Goal: Task Accomplishment & Management: Complete application form

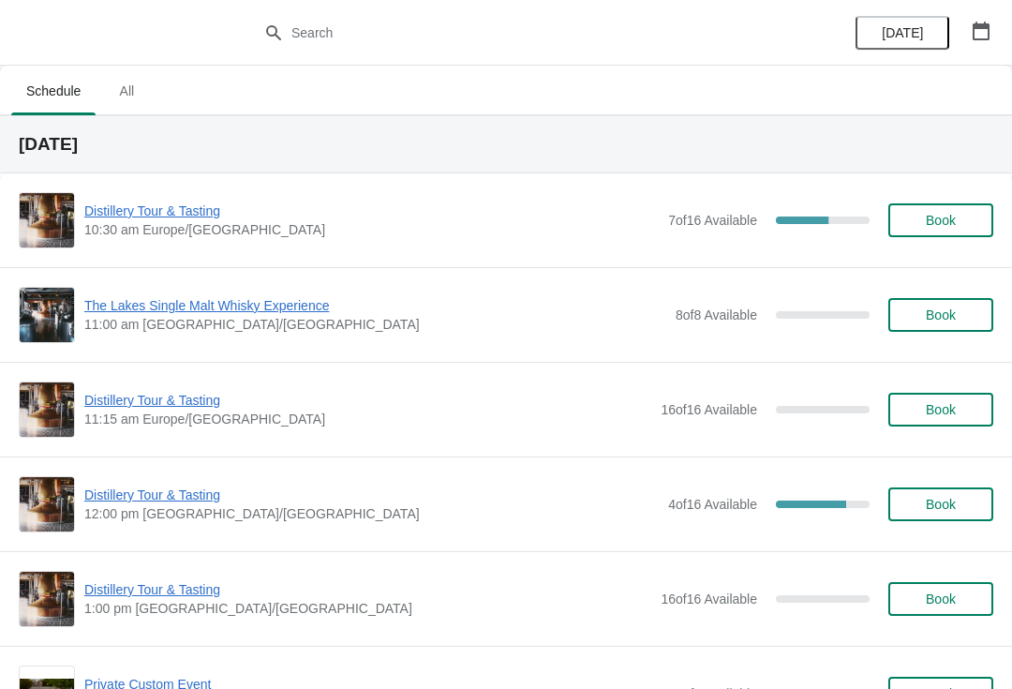
click at [156, 217] on span "Distillery Tour & Tasting" at bounding box center [371, 211] width 575 height 19
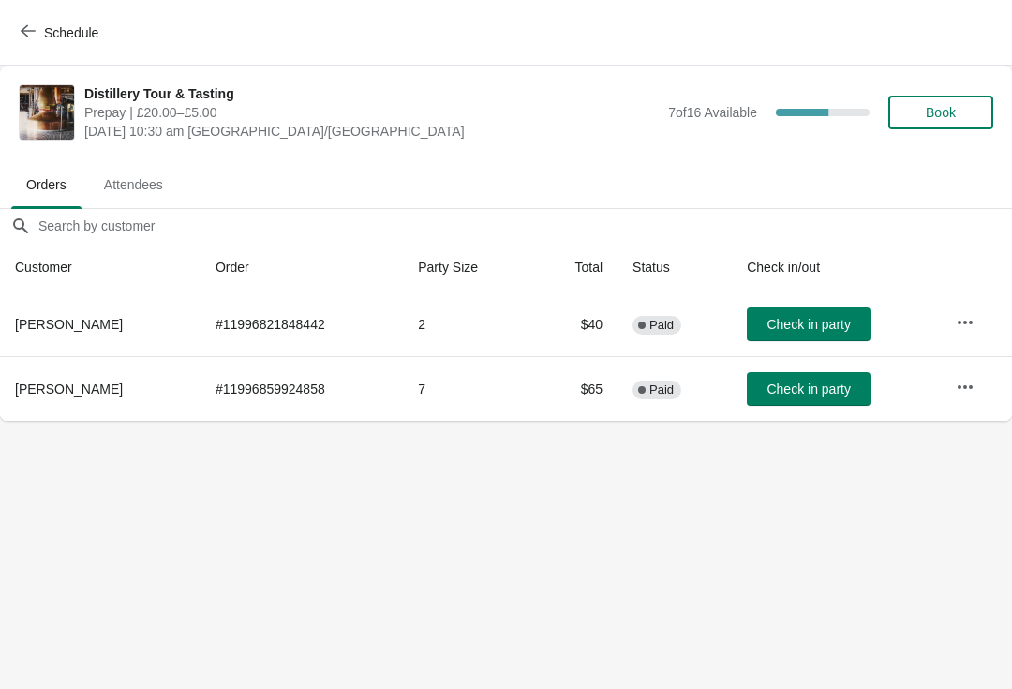
click at [786, 330] on span "Check in party" at bounding box center [808, 324] width 83 height 15
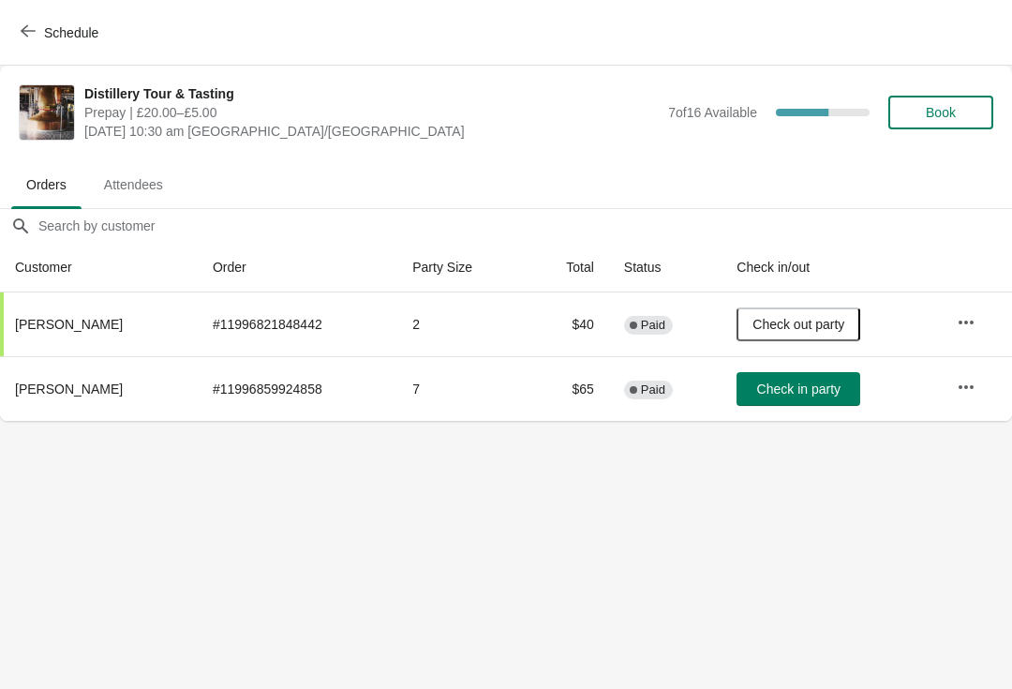
click at [11, 17] on button "Schedule" at bounding box center [61, 33] width 104 height 34
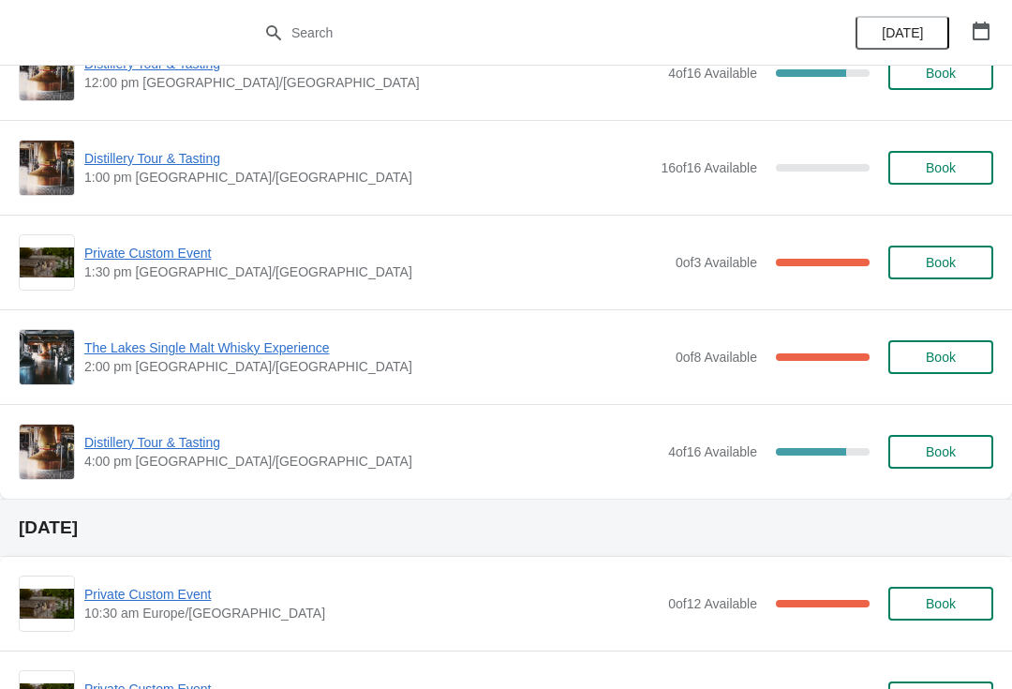
scroll to position [358, 0]
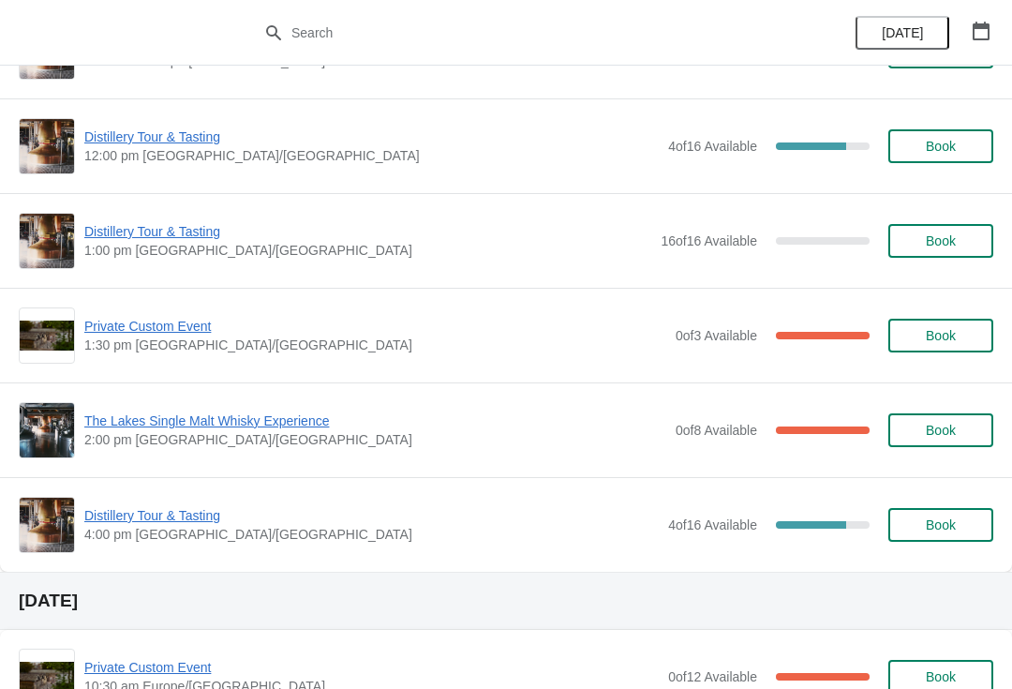
click at [58, 262] on img at bounding box center [47, 241] width 54 height 54
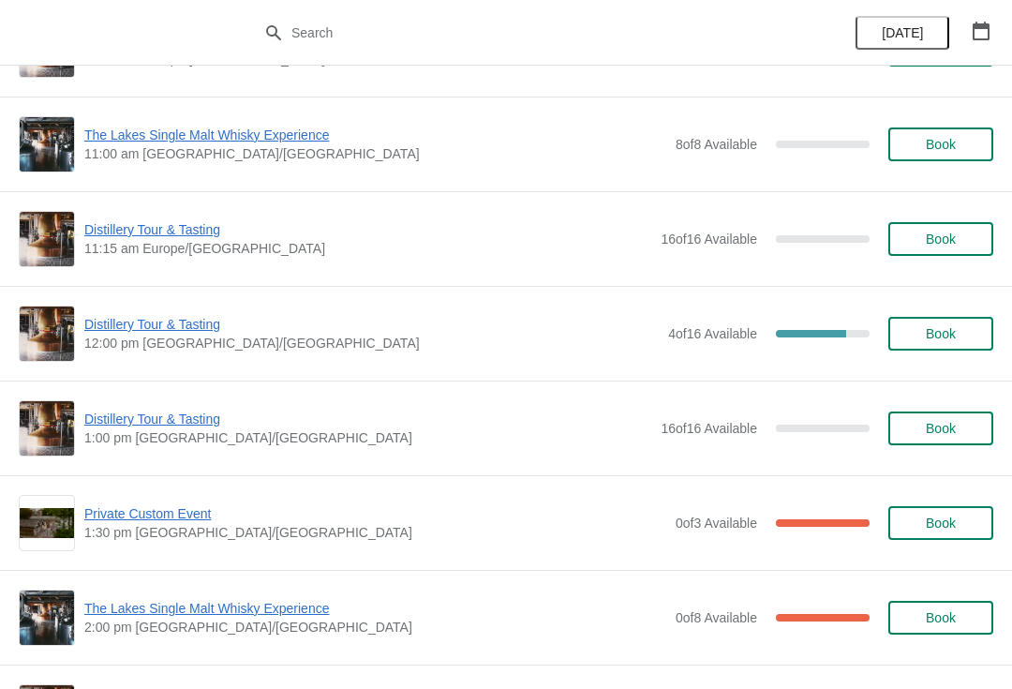
scroll to position [169, 0]
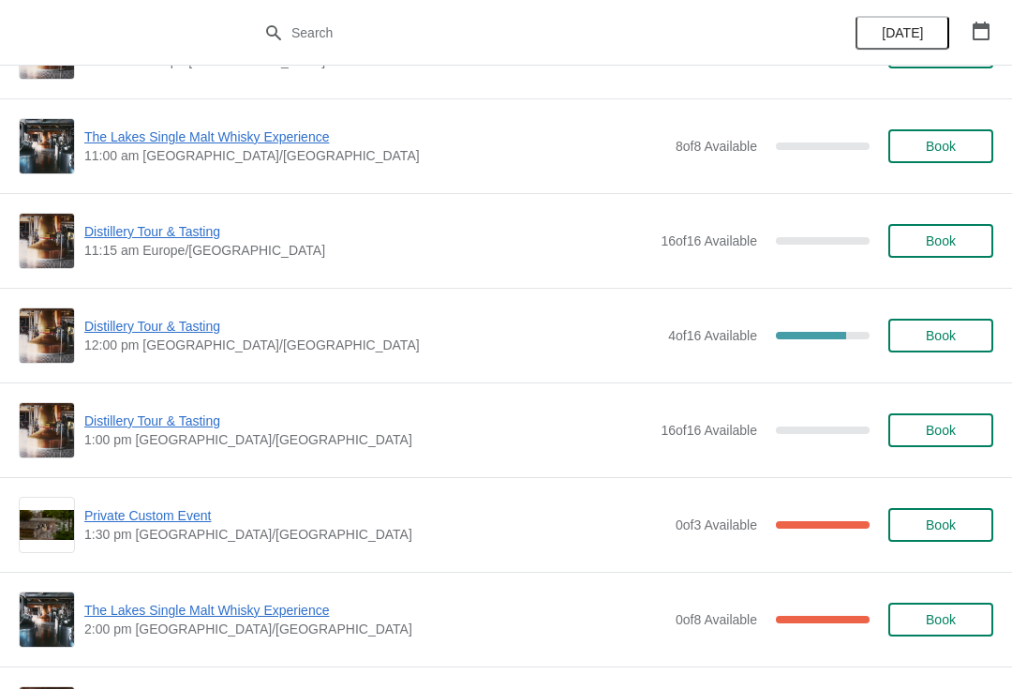
click at [140, 522] on span "Private Custom Event" at bounding box center [375, 515] width 582 height 19
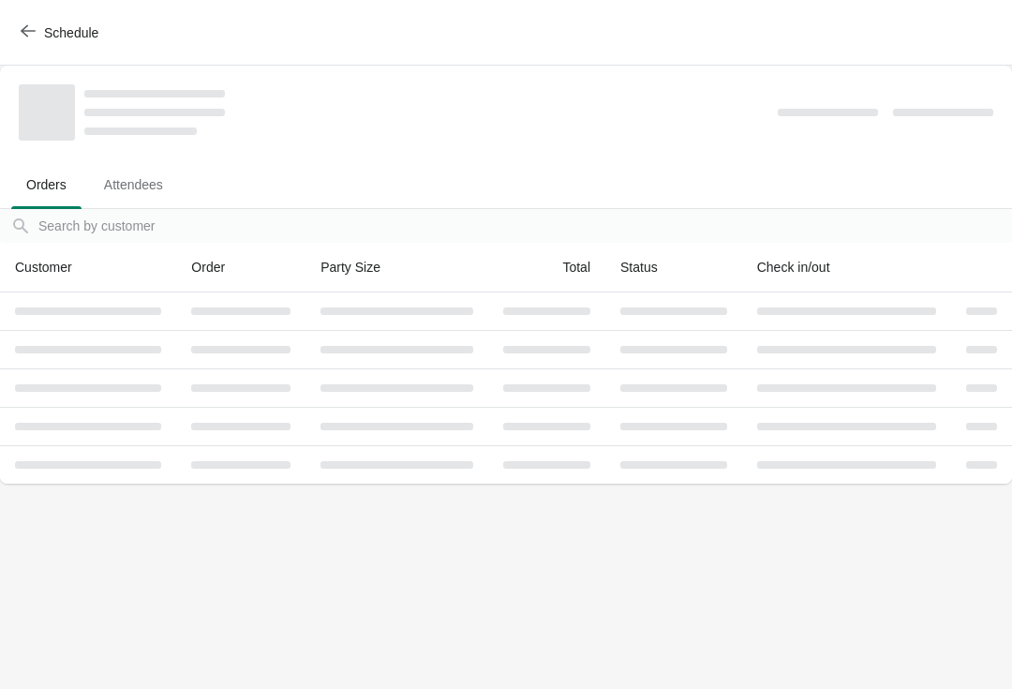
scroll to position [0, 0]
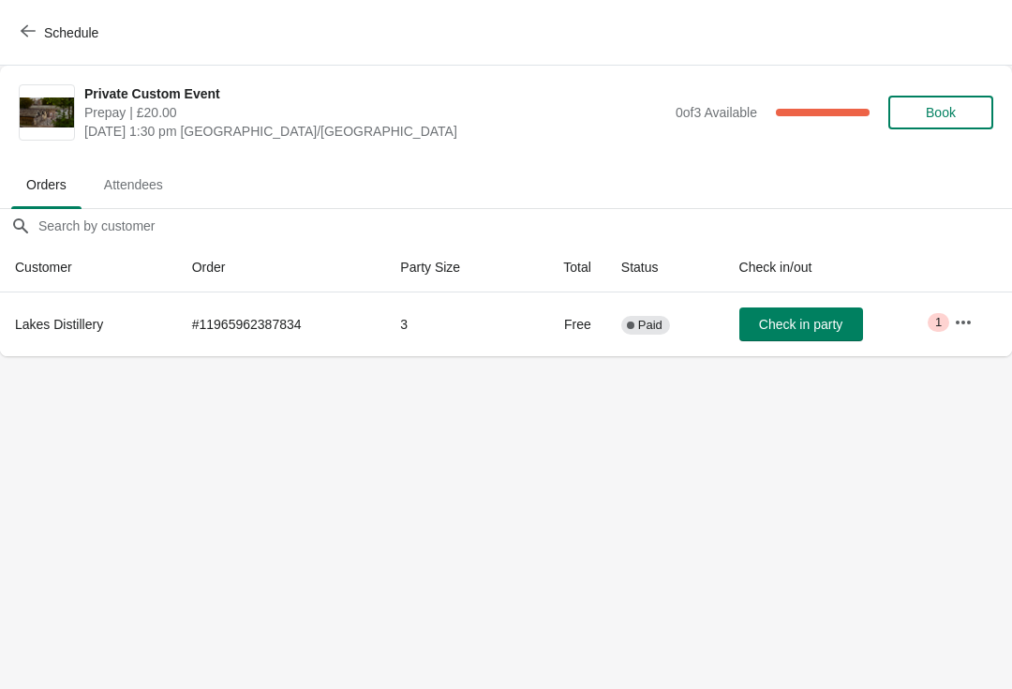
click at [949, 310] on button "button" at bounding box center [964, 323] width 34 height 34
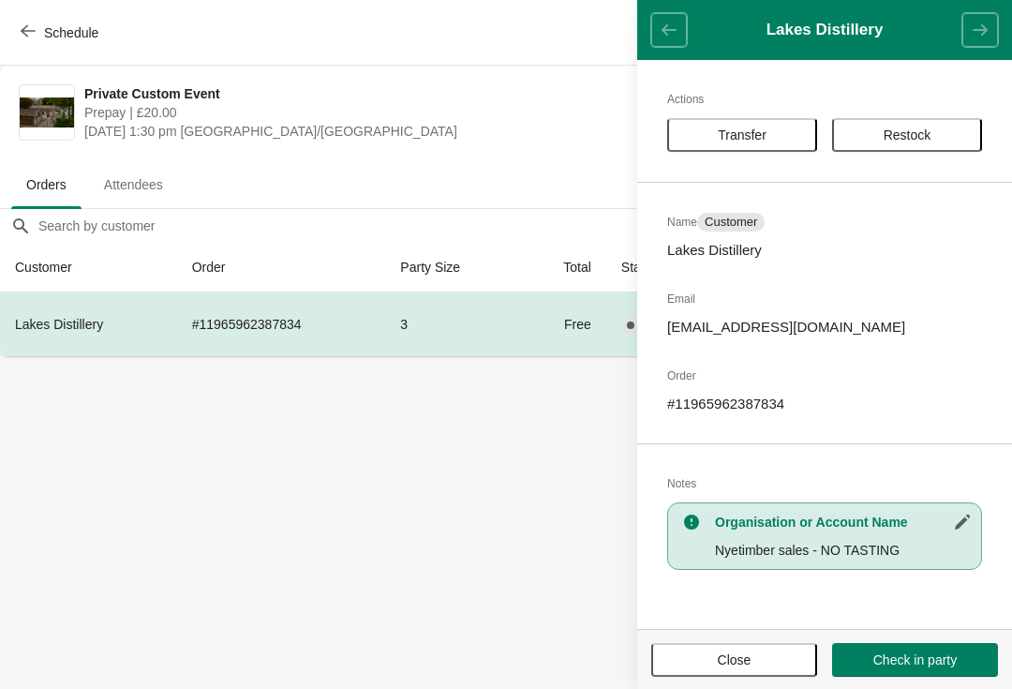
click at [713, 673] on button "Close" at bounding box center [734, 660] width 166 height 34
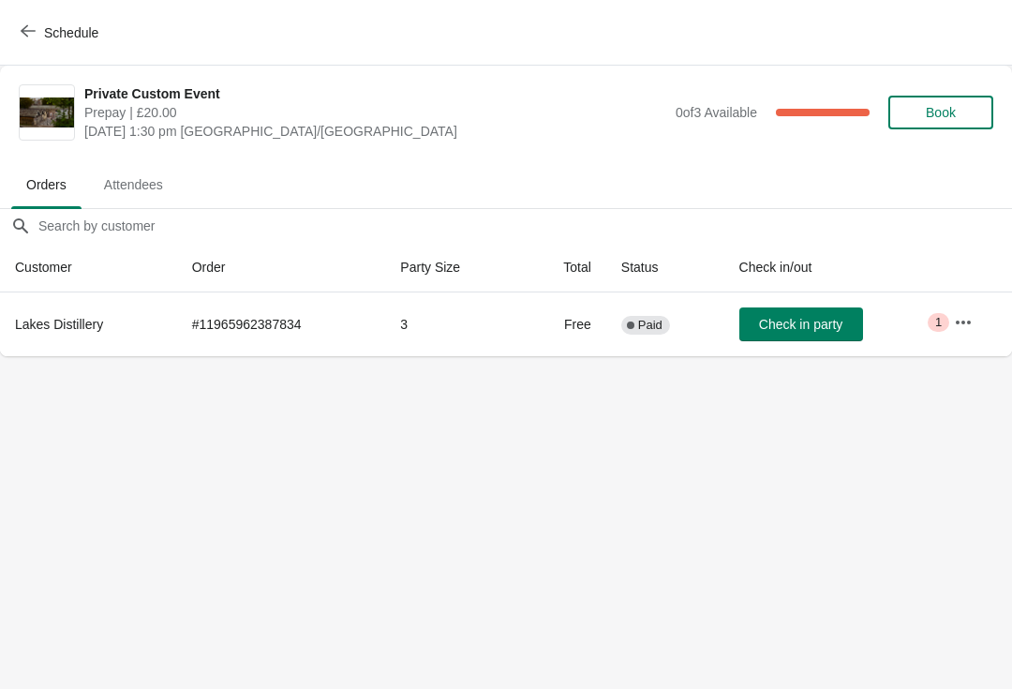
click at [14, 38] on button "Schedule" at bounding box center [61, 33] width 104 height 34
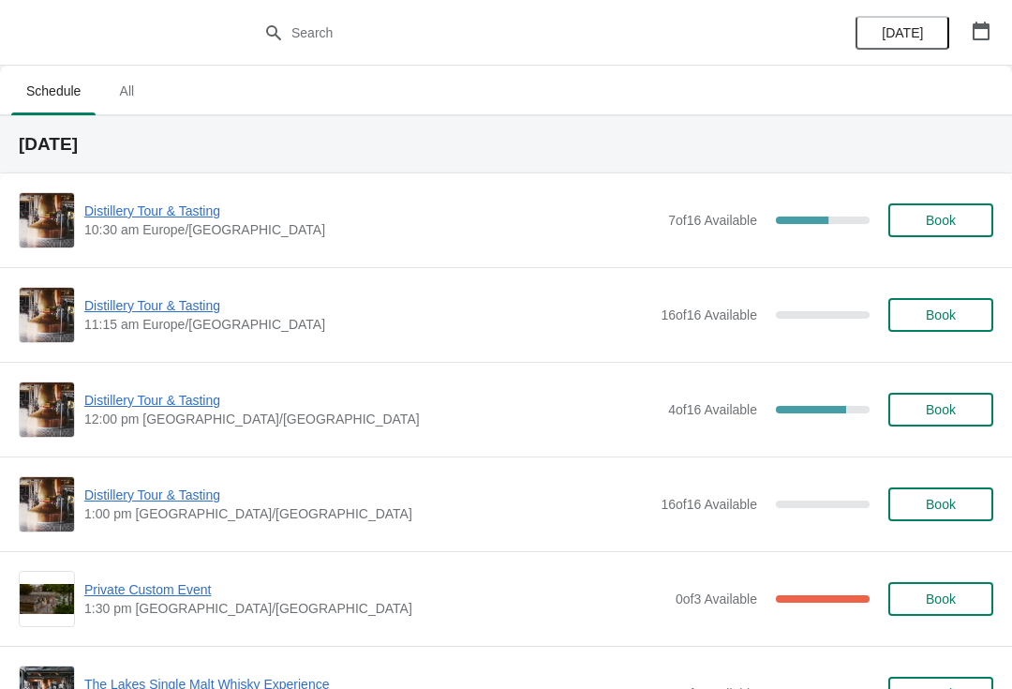
click at [209, 210] on span "Distillery Tour & Tasting" at bounding box center [371, 211] width 575 height 19
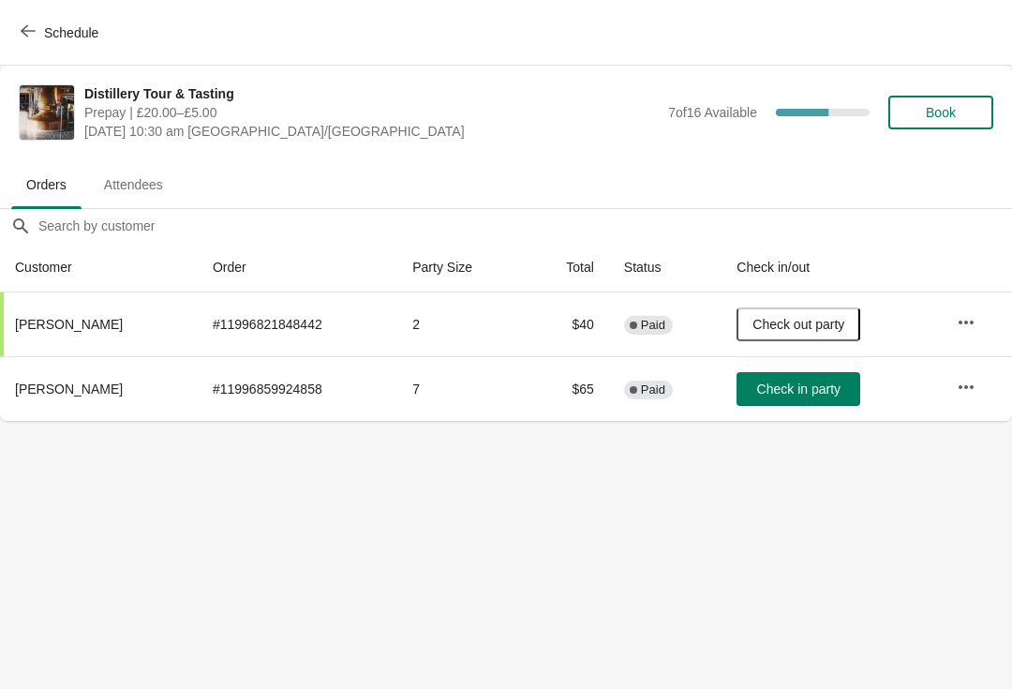
click at [139, 184] on span "Attendees" at bounding box center [133, 185] width 89 height 34
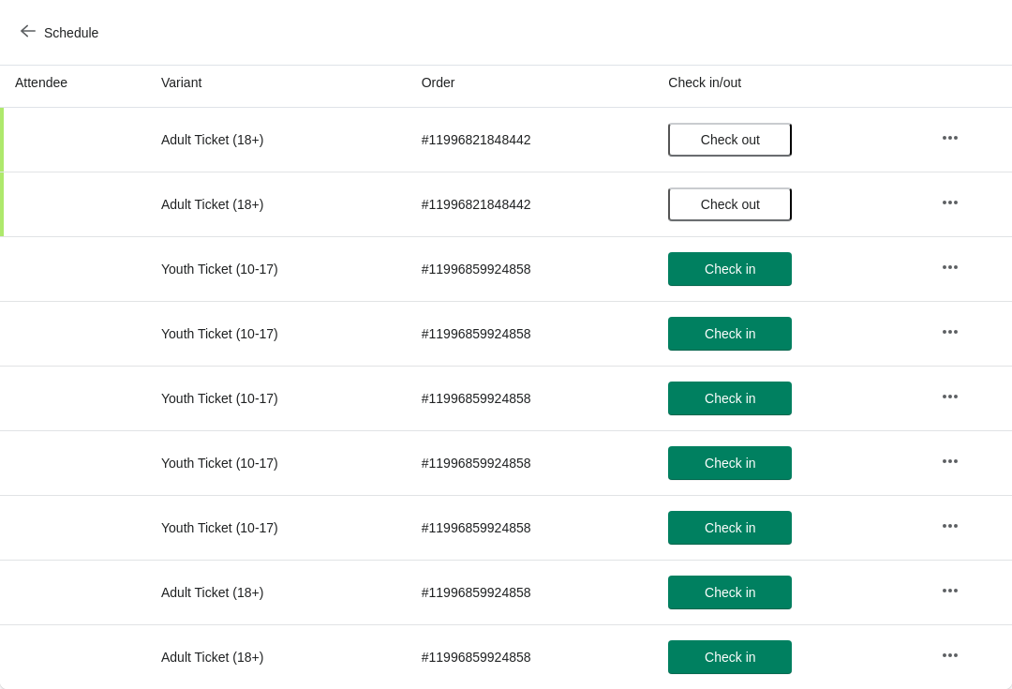
scroll to position [151, 0]
click at [12, 33] on button "Schedule" at bounding box center [61, 33] width 104 height 34
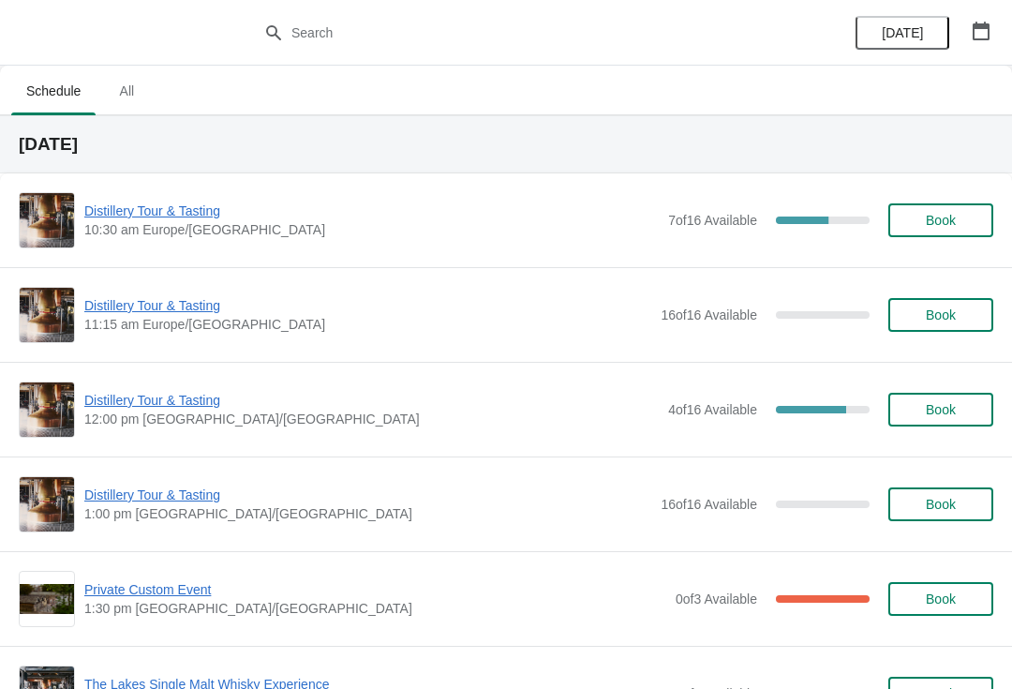
click at [137, 217] on span "Distillery Tour & Tasting" at bounding box center [371, 211] width 575 height 19
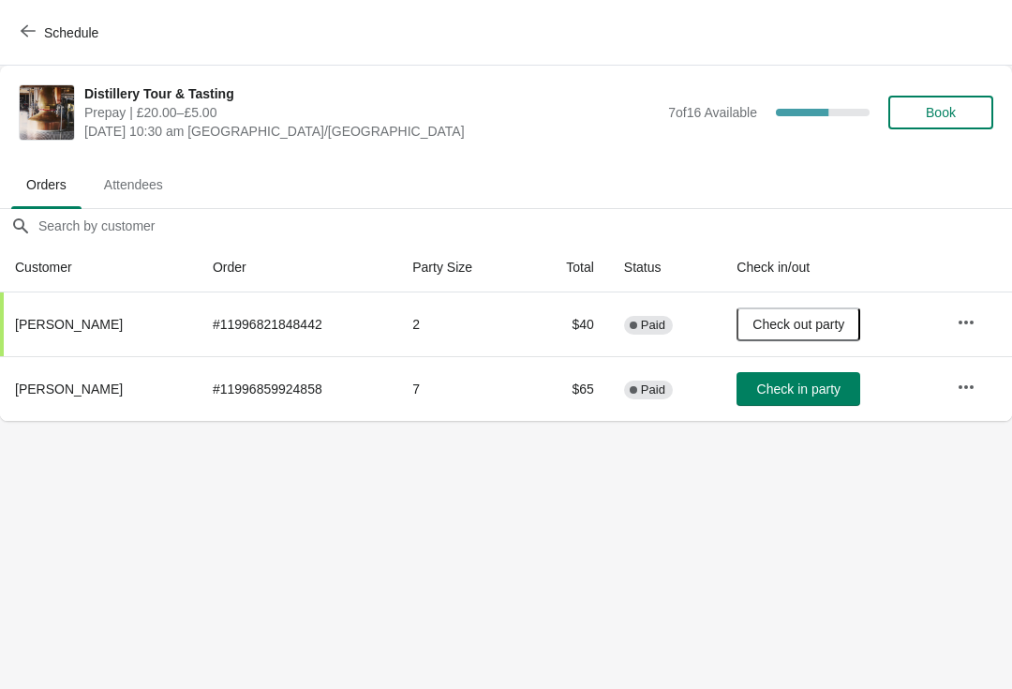
click at [760, 396] on span "Check in party" at bounding box center [798, 388] width 83 height 15
click at [944, 101] on button "Book" at bounding box center [941, 113] width 105 height 34
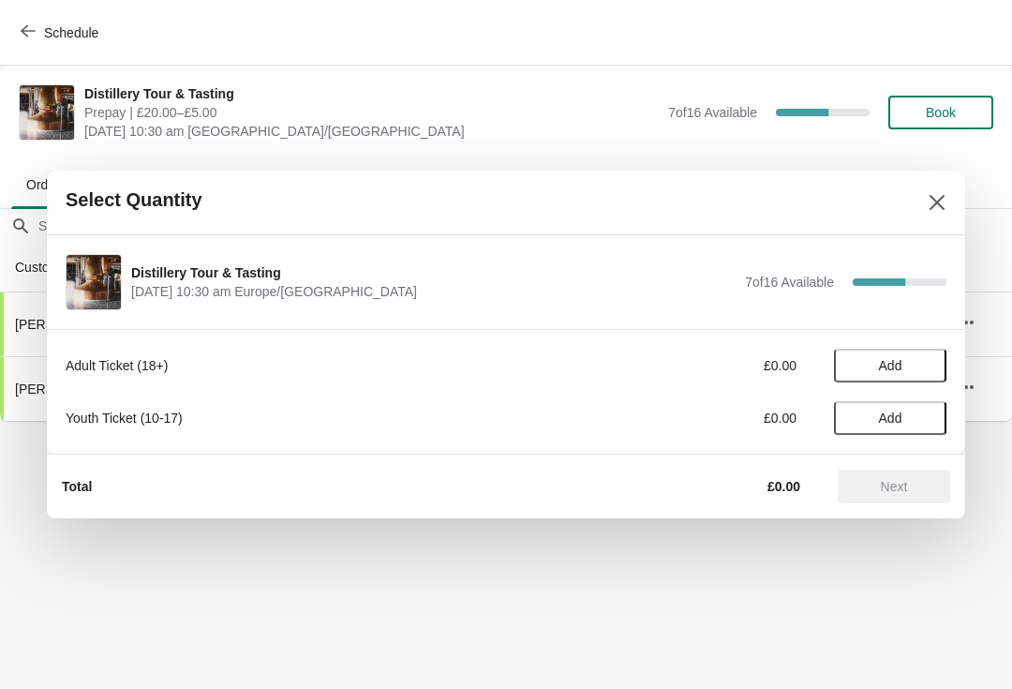
click at [914, 371] on span "Add" at bounding box center [890, 365] width 79 height 15
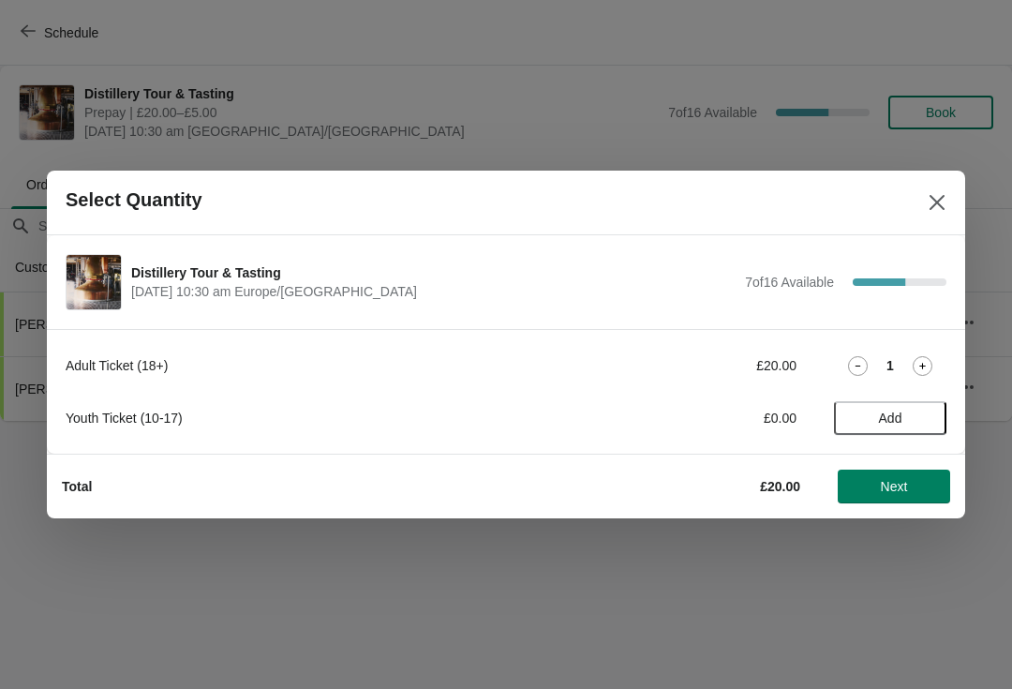
click at [930, 360] on icon at bounding box center [923, 366] width 20 height 20
click at [897, 481] on span "Next" at bounding box center [894, 486] width 27 height 15
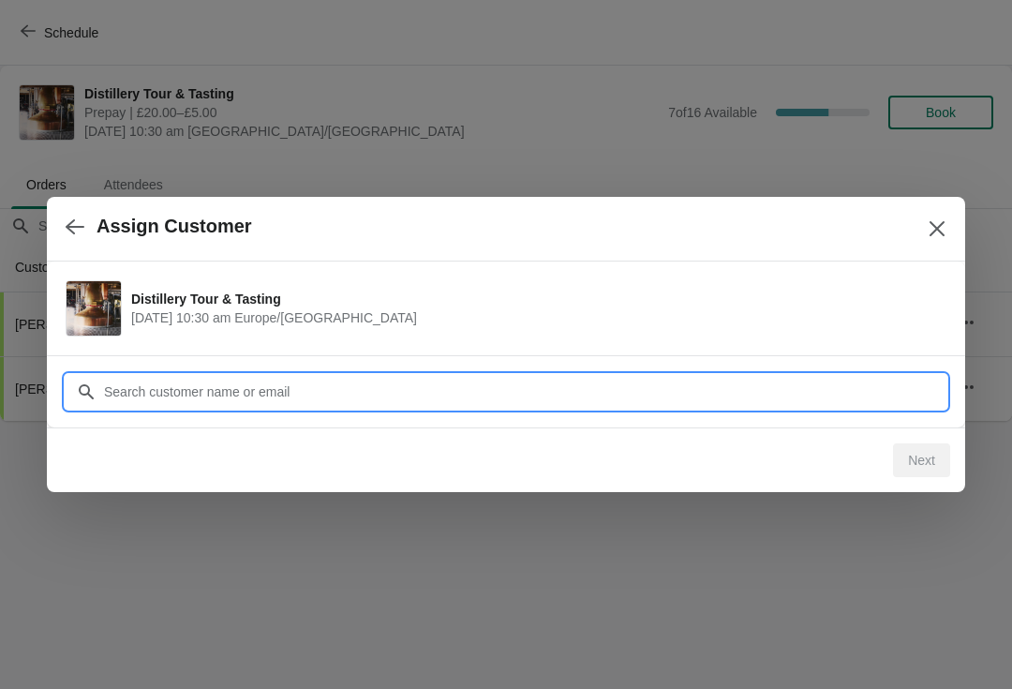
click at [308, 383] on input "Customer" at bounding box center [525, 392] width 844 height 34
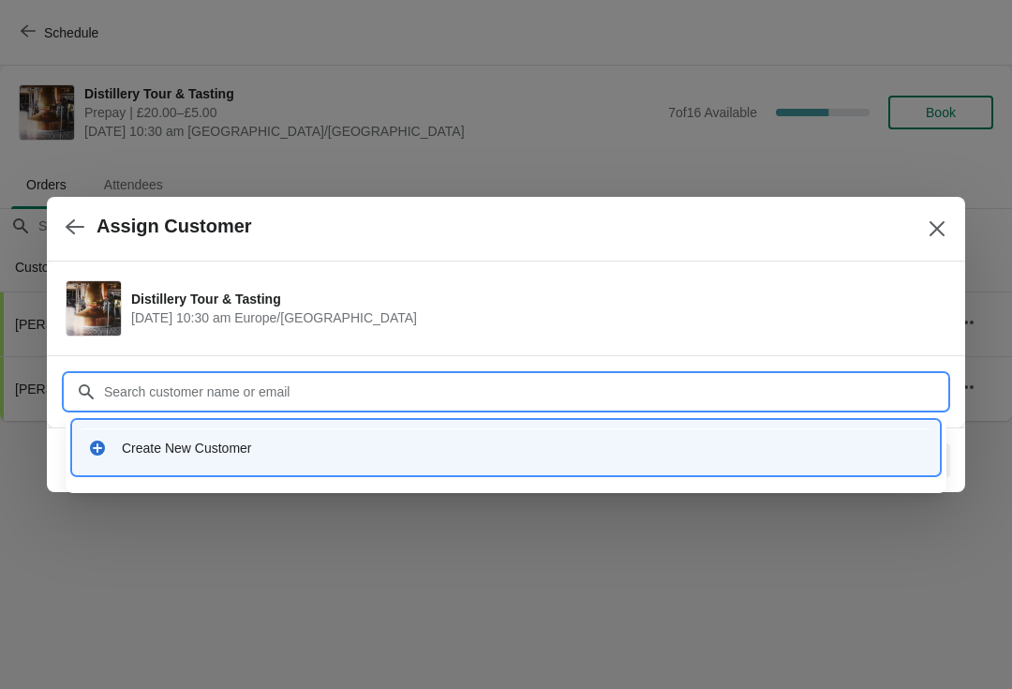
click at [275, 454] on div "Create New Customer" at bounding box center [523, 448] width 802 height 19
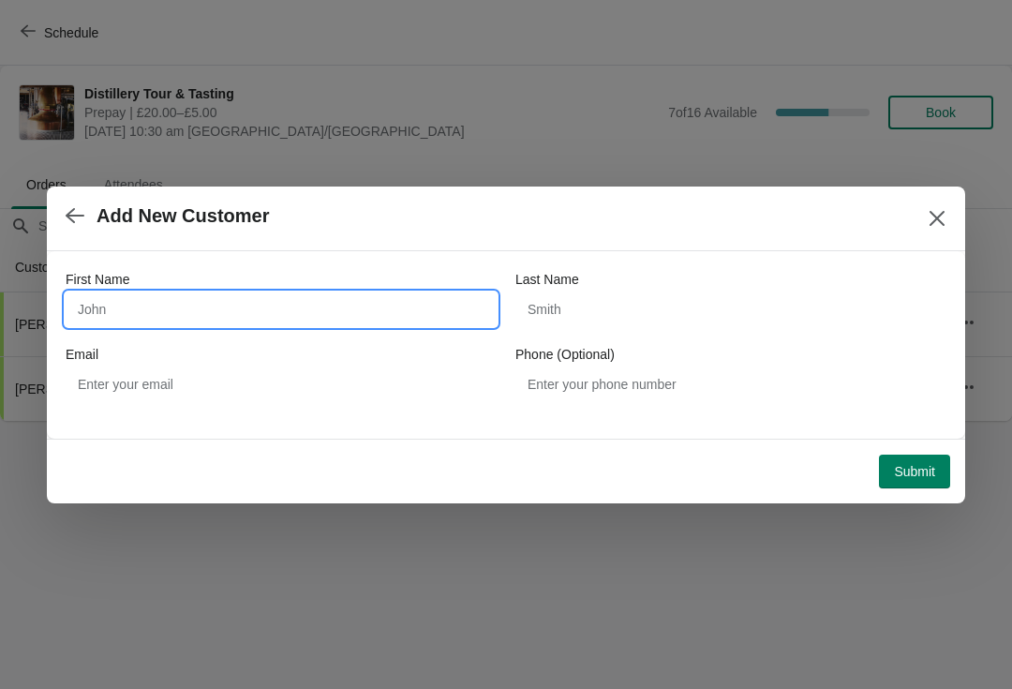
click at [203, 308] on input "First Name" at bounding box center [281, 309] width 431 height 34
type input "Lucy"
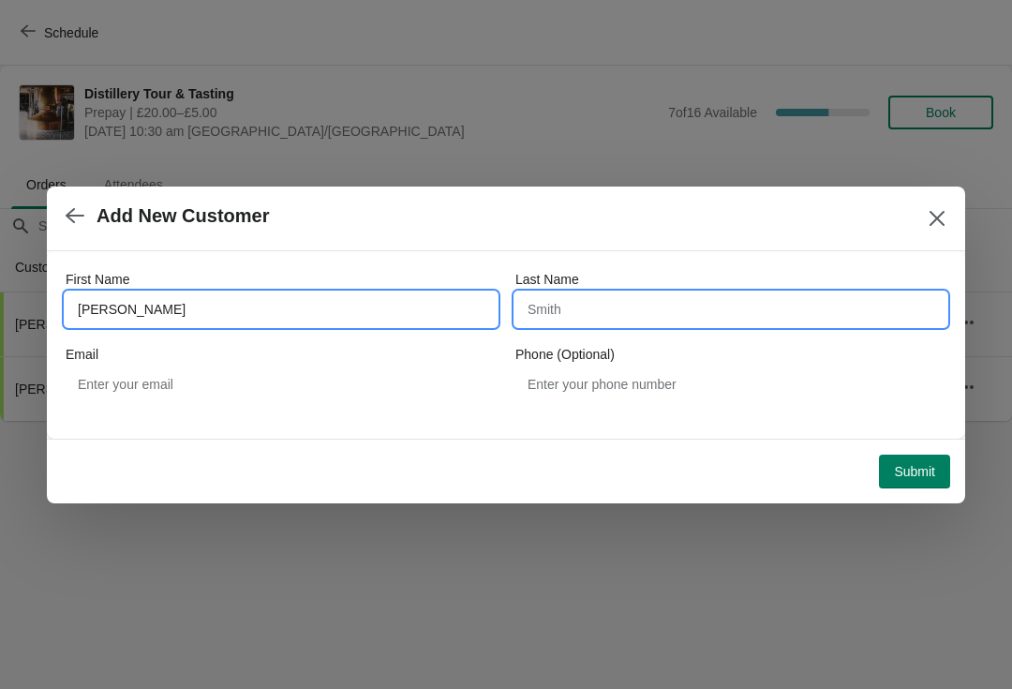
click at [621, 316] on input "Last Name" at bounding box center [731, 309] width 431 height 34
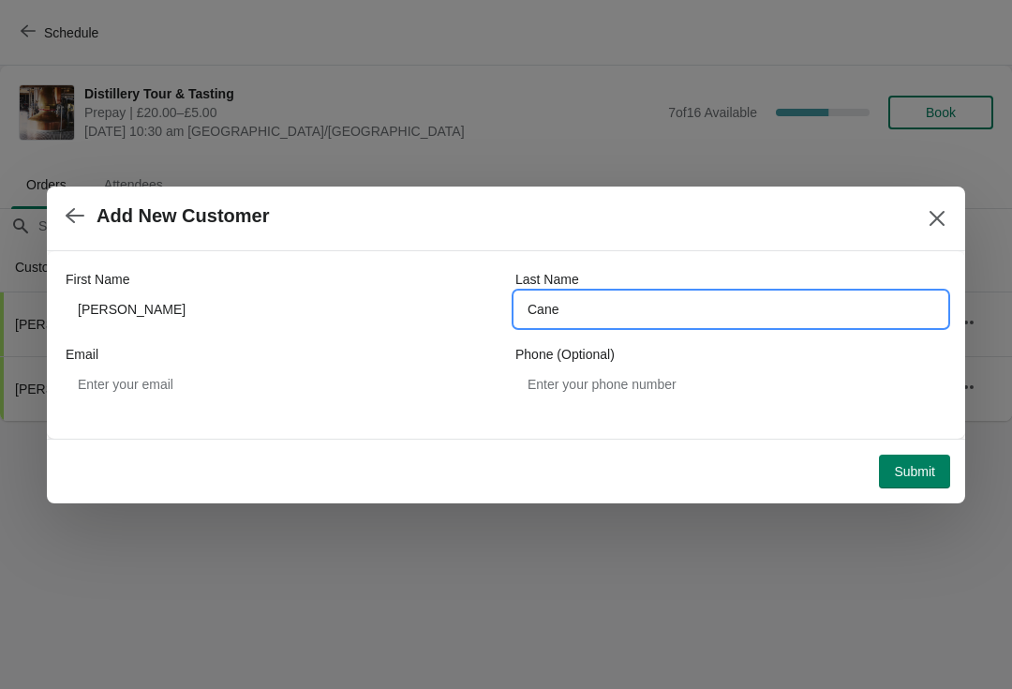
type input "Cane"
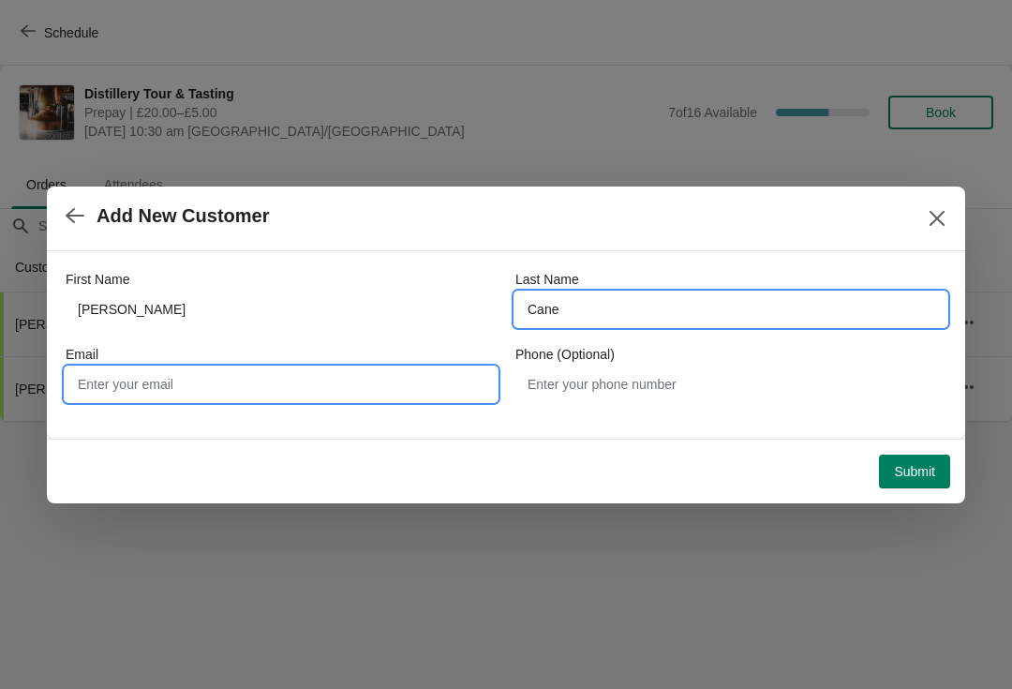
click at [302, 381] on input "Email" at bounding box center [281, 384] width 431 height 34
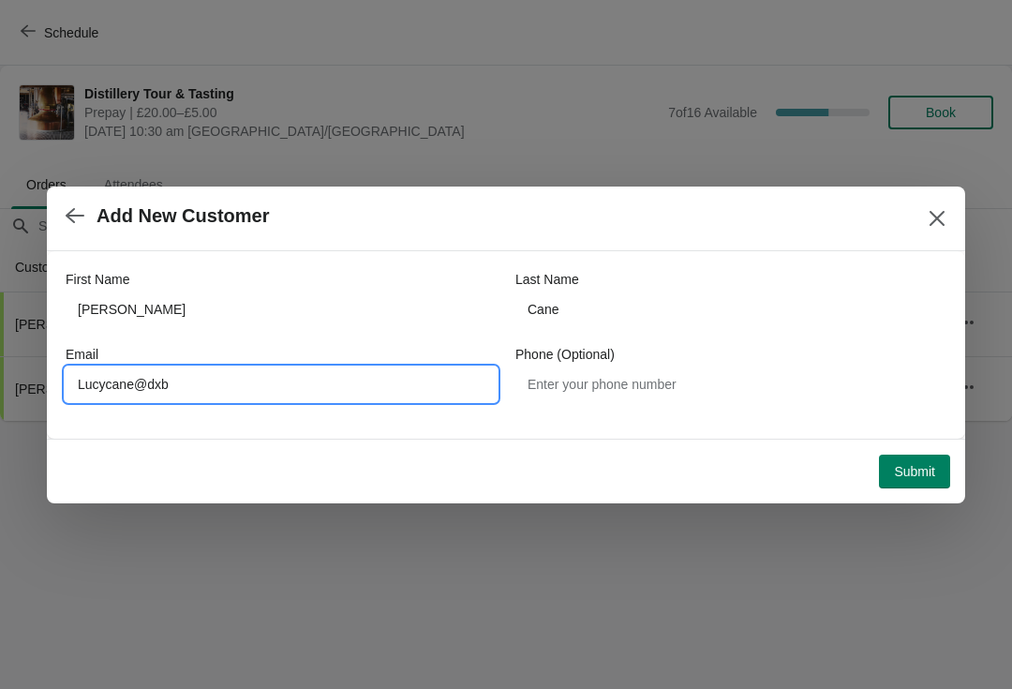
click at [155, 390] on input "Lucycane@dxb" at bounding box center [281, 384] width 431 height 34
click at [199, 368] on input "Lucycanedxb" at bounding box center [281, 384] width 431 height 34
click at [189, 388] on input "Lucycanedxb" at bounding box center [281, 384] width 431 height 34
click at [209, 387] on input "Lucycanedxb" at bounding box center [281, 384] width 431 height 34
type input "Lucycanedxb@icloud.com"
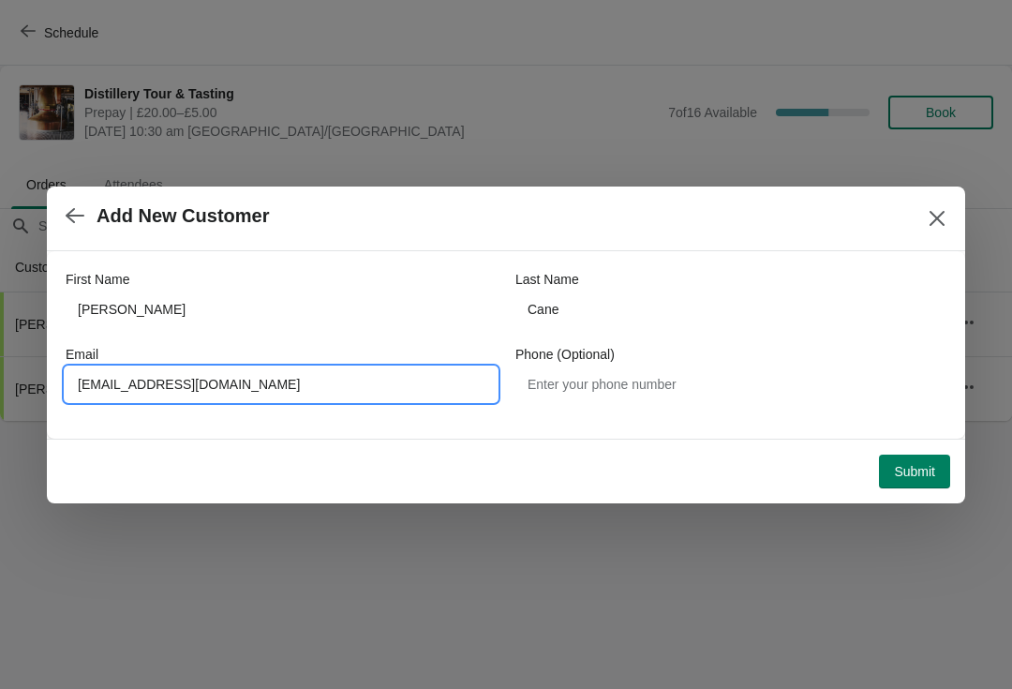
click at [918, 468] on span "Submit" at bounding box center [914, 471] width 41 height 15
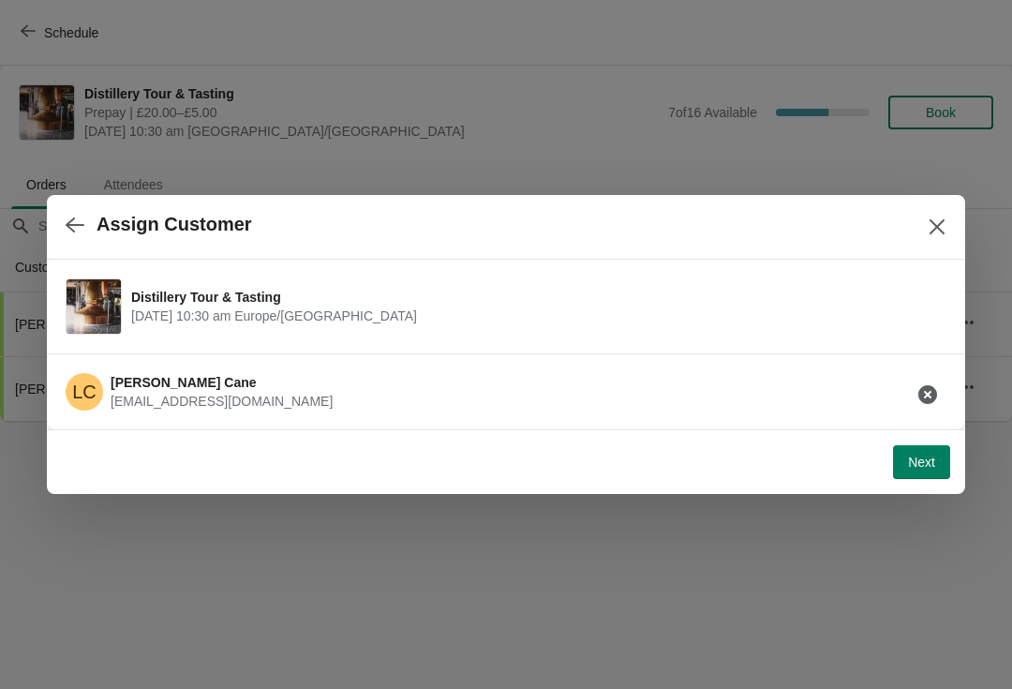
click at [914, 473] on button "Next" at bounding box center [921, 462] width 57 height 34
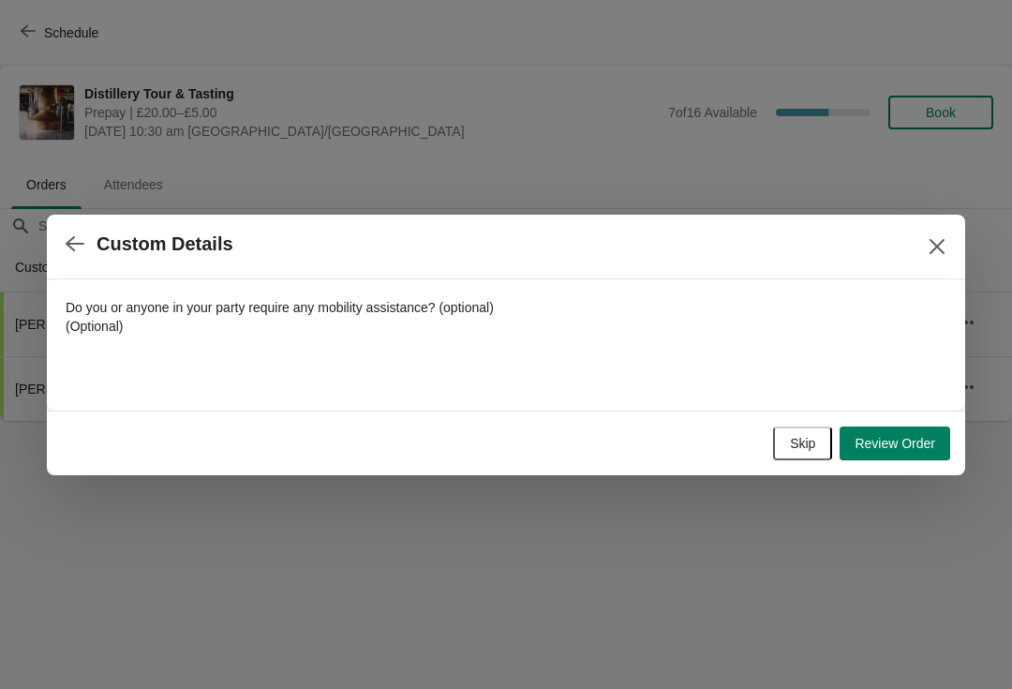
click at [795, 450] on span "Skip" at bounding box center [802, 443] width 25 height 15
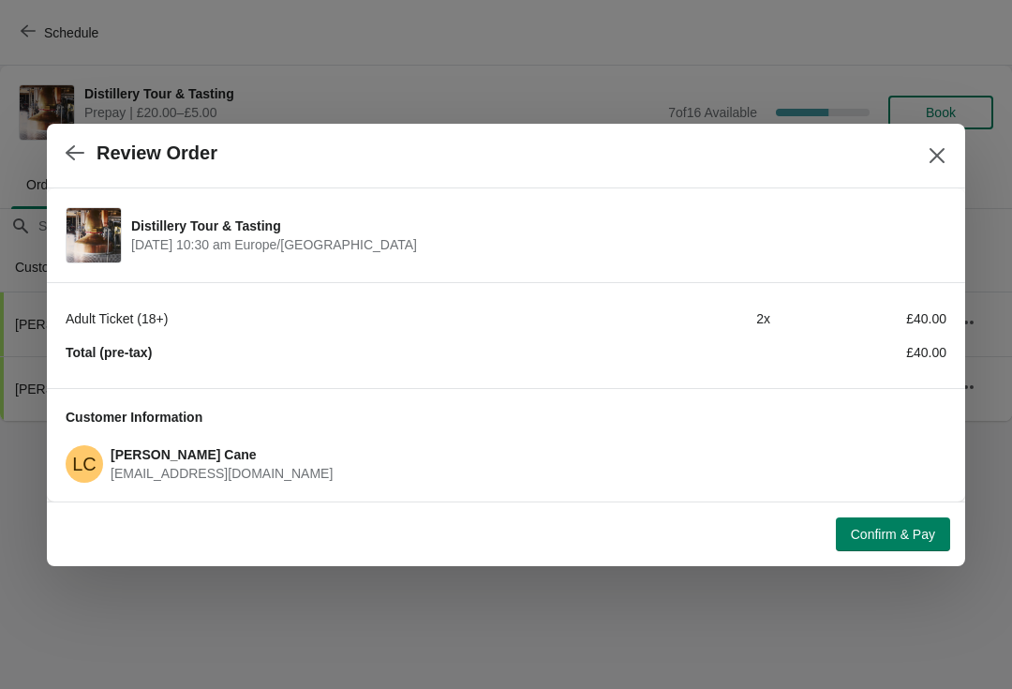
click at [883, 536] on span "Confirm & Pay" at bounding box center [893, 534] width 84 height 15
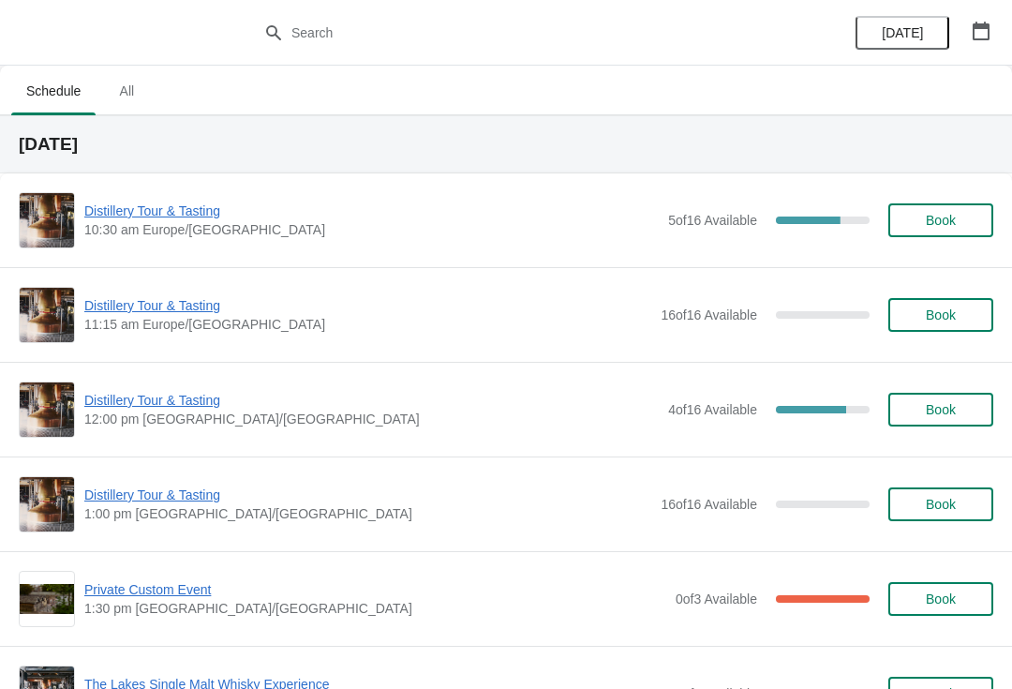
click at [171, 218] on span "Distillery Tour & Tasting" at bounding box center [371, 211] width 575 height 19
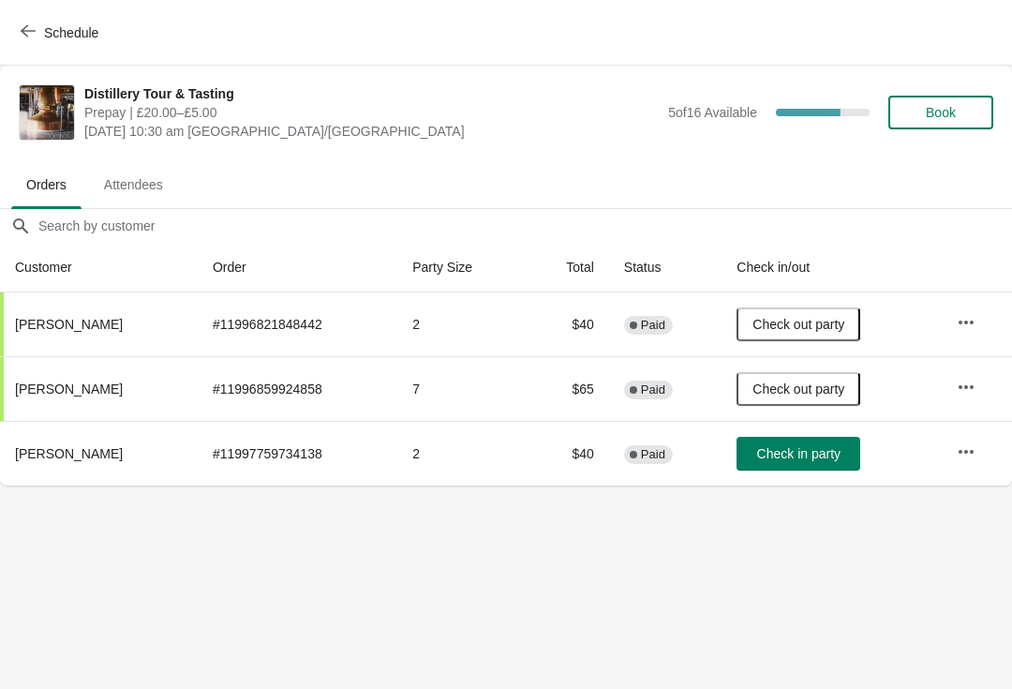
click at [774, 438] on button "Check in party" at bounding box center [799, 454] width 124 height 34
